Goal: Understand process/instructions: Learn how to perform a task or action

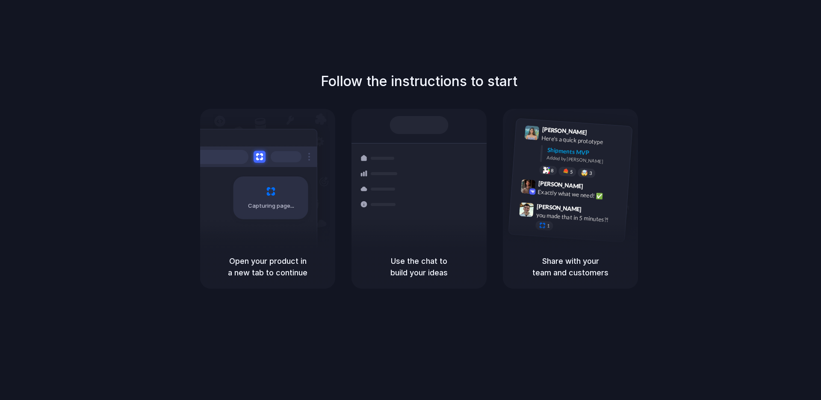
click at [427, 268] on h5 "Use the chat to build your ideas" at bounding box center [419, 266] width 115 height 23
click at [586, 269] on h5 "Share with your team and customers" at bounding box center [570, 266] width 115 height 23
click at [258, 188] on div "Capturing page" at bounding box center [271, 197] width 75 height 43
click at [560, 154] on div "Shipments MVP" at bounding box center [586, 152] width 79 height 14
click at [564, 192] on div "Exactly what we need! ✅" at bounding box center [581, 194] width 86 height 15
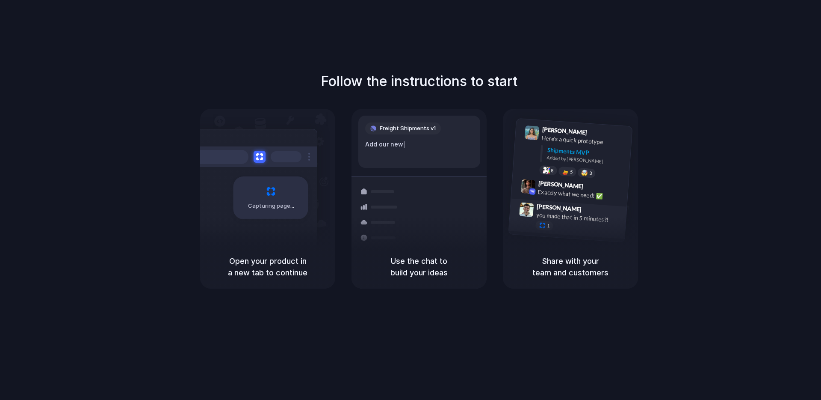
click at [561, 217] on div "you made that in 5 minutes?!" at bounding box center [579, 217] width 86 height 15
click at [561, 262] on h5 "Share with your team and customers" at bounding box center [570, 266] width 115 height 23
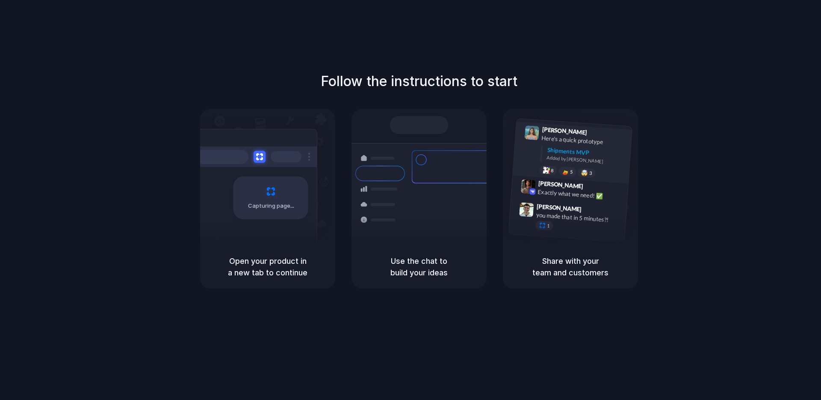
click at [557, 155] on div "Added by [PERSON_NAME]" at bounding box center [586, 160] width 79 height 12
click at [283, 253] on div "Open your product in a new tab to continue" at bounding box center [267, 267] width 135 height 44
click at [278, 271] on h5 "Open your product in a new tab to continue" at bounding box center [267, 266] width 115 height 23
click at [278, 272] on h5 "Open your product in a new tab to continue" at bounding box center [267, 266] width 115 height 23
click at [424, 262] on h5 "Use the chat to build your ideas" at bounding box center [419, 266] width 115 height 23
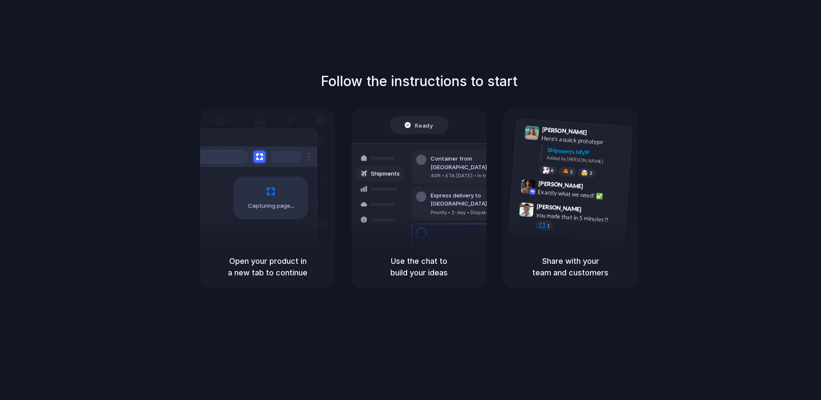
click at [424, 262] on h5 "Use the chat to build your ideas" at bounding box center [419, 266] width 115 height 23
drag, startPoint x: 407, startPoint y: 189, endPoint x: 411, endPoint y: 135, distance: 54.1
click at [409, 174] on div "Container from [GEOGRAPHIC_DATA] 40ft • ETA [DATE] • In transit Express deliver…" at bounding box center [450, 203] width 91 height 120
click at [411, 126] on div "Ready" at bounding box center [419, 125] width 29 height 9
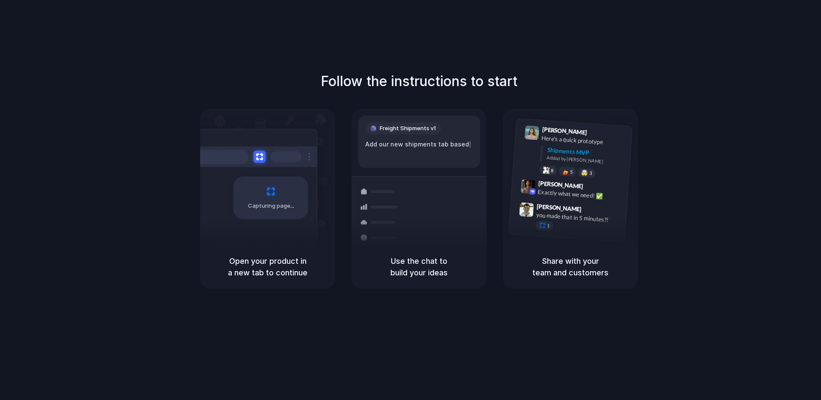
click at [113, 21] on div "Follow the instructions to start Capturing page Open your product in a new tab …" at bounding box center [419, 208] width 839 height 417
